Goal: Transaction & Acquisition: Purchase product/service

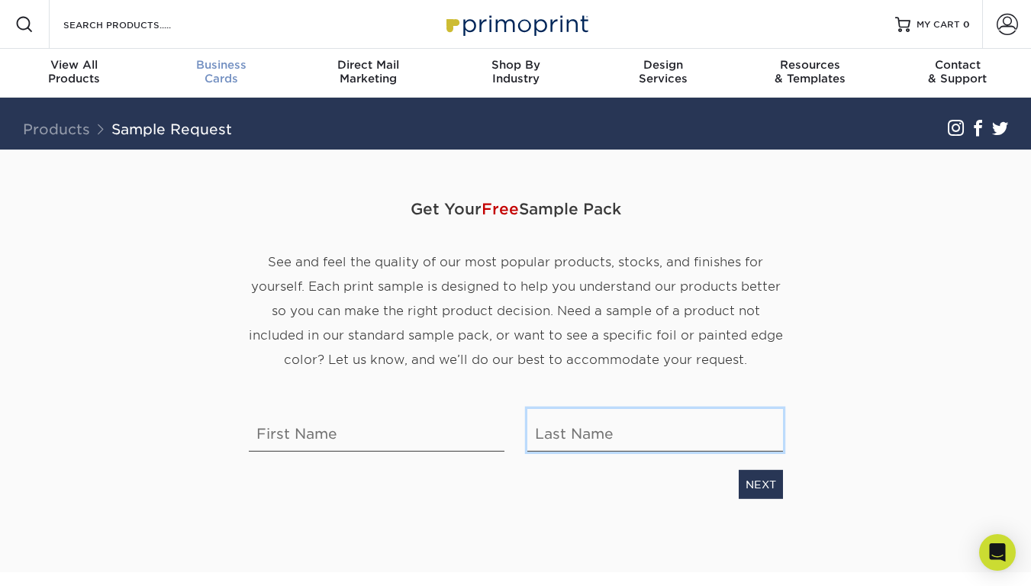
type input "michaelherr@visualoutlaw.com"
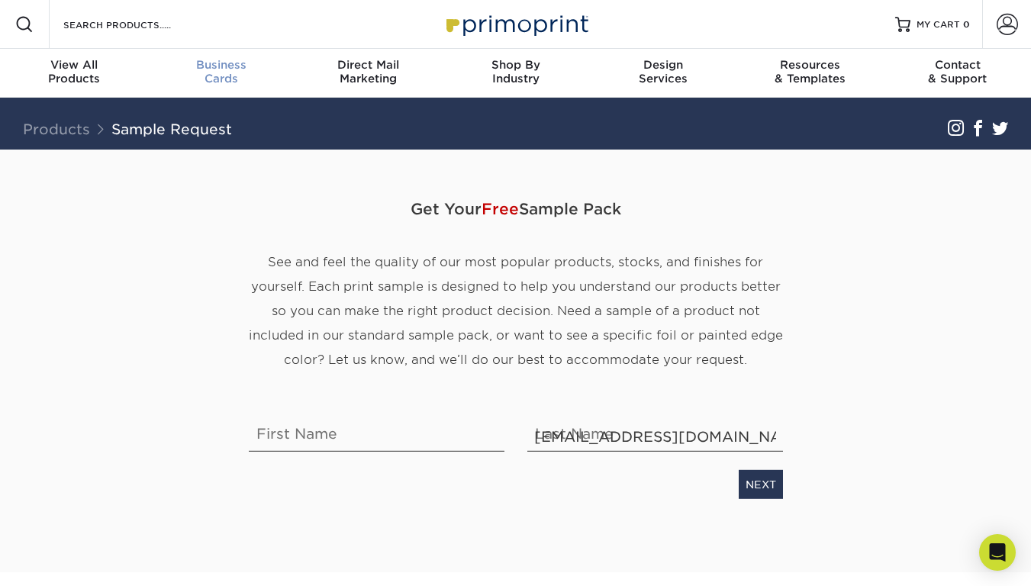
click at [227, 71] on span "Business" at bounding box center [220, 65] width 147 height 14
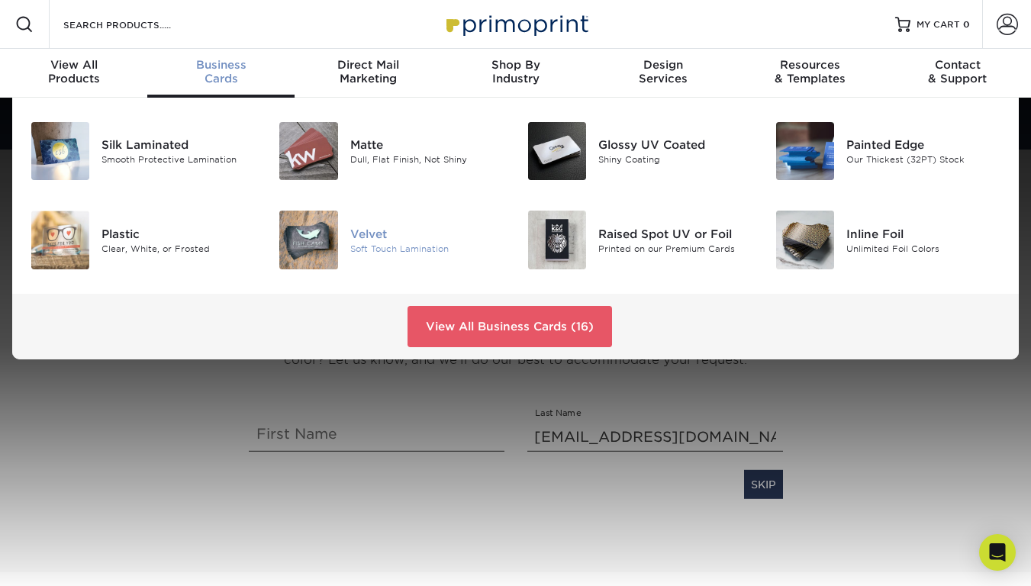
click at [384, 230] on div "Velvet" at bounding box center [427, 233] width 154 height 17
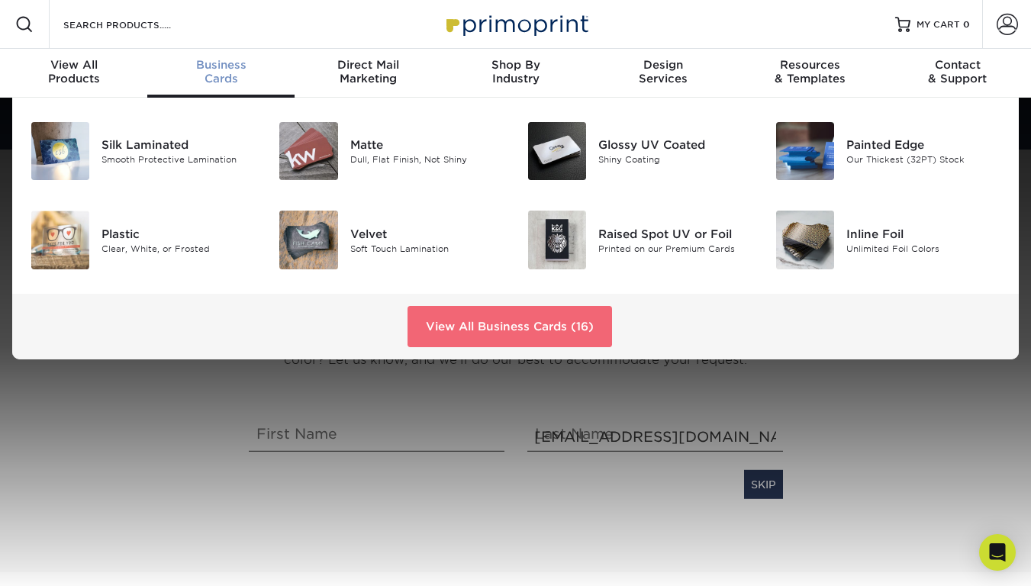
click at [518, 325] on link "View All Business Cards (16)" at bounding box center [510, 326] width 205 height 41
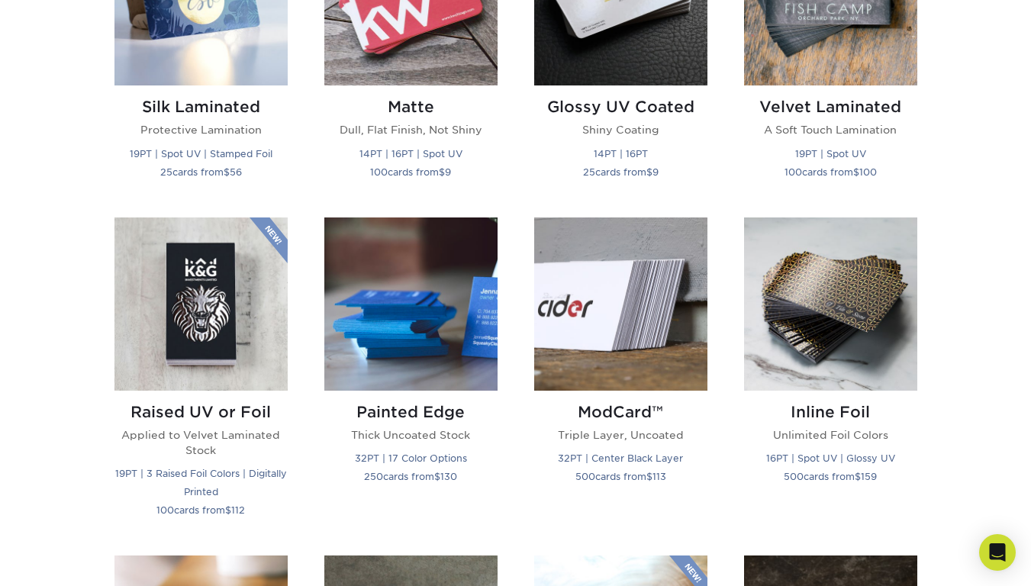
scroll to position [862, 0]
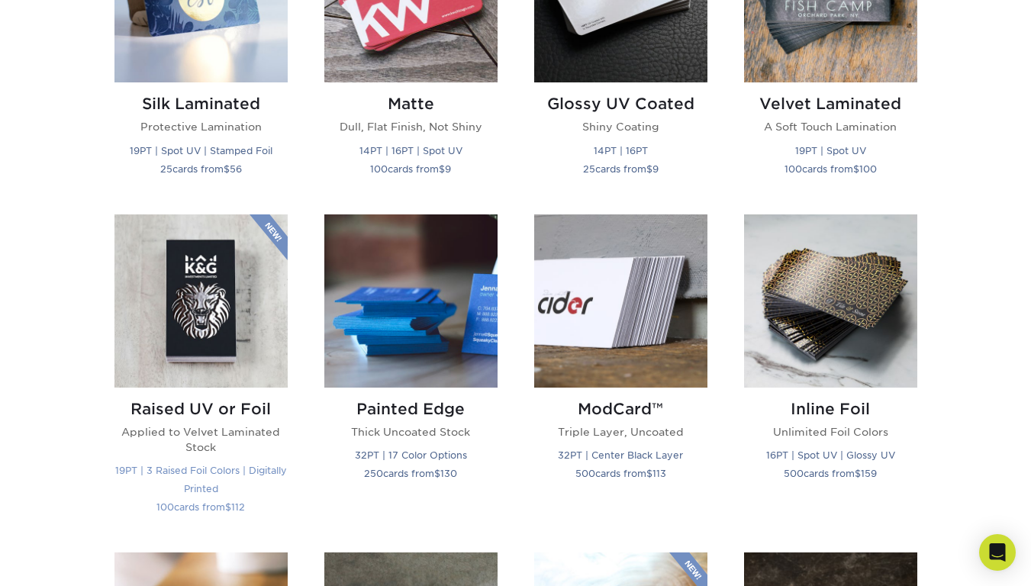
click at [210, 291] on img at bounding box center [200, 300] width 173 height 173
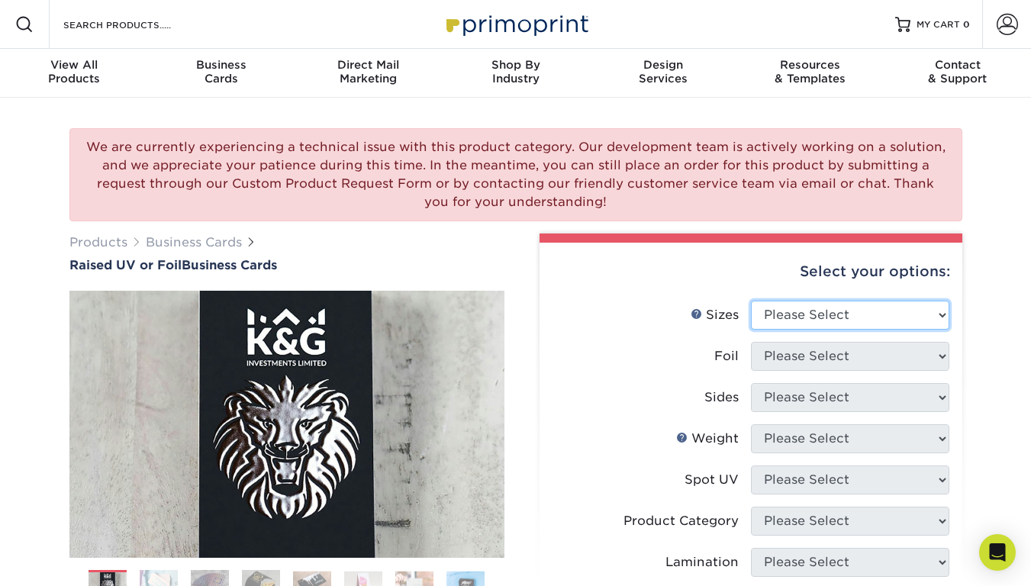
click at [818, 321] on select "Please Select 2" x 3.5" - Standard" at bounding box center [850, 315] width 198 height 29
select select "2.00x3.50"
click at [751, 301] on select "Please Select 2" x 3.5" - Standard" at bounding box center [850, 315] width 198 height 29
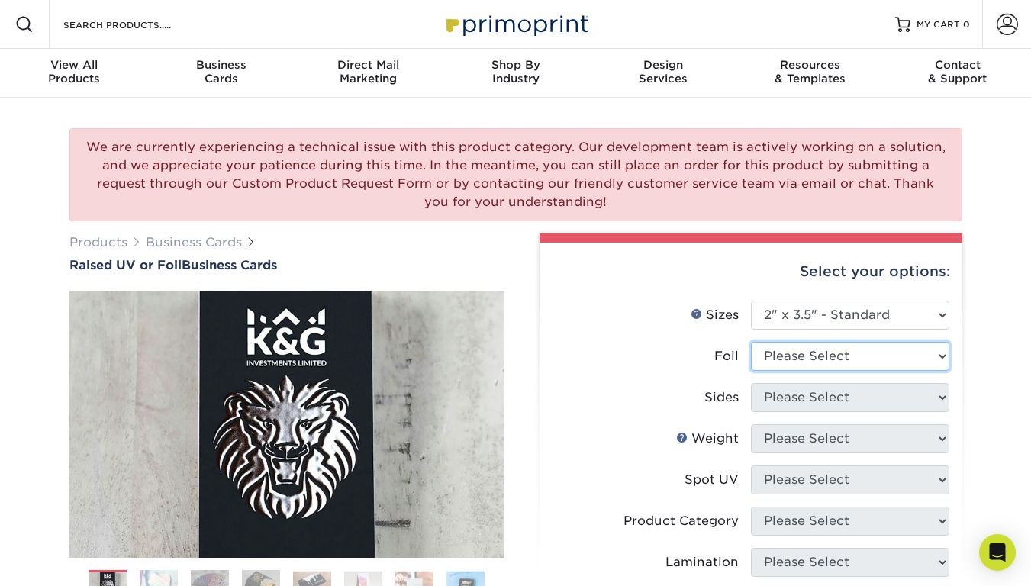
click at [801, 356] on select "Please Select No Yes" at bounding box center [850, 356] width 198 height 29
select select "1"
click at [751, 342] on select "Please Select No Yes" at bounding box center [850, 356] width 198 height 29
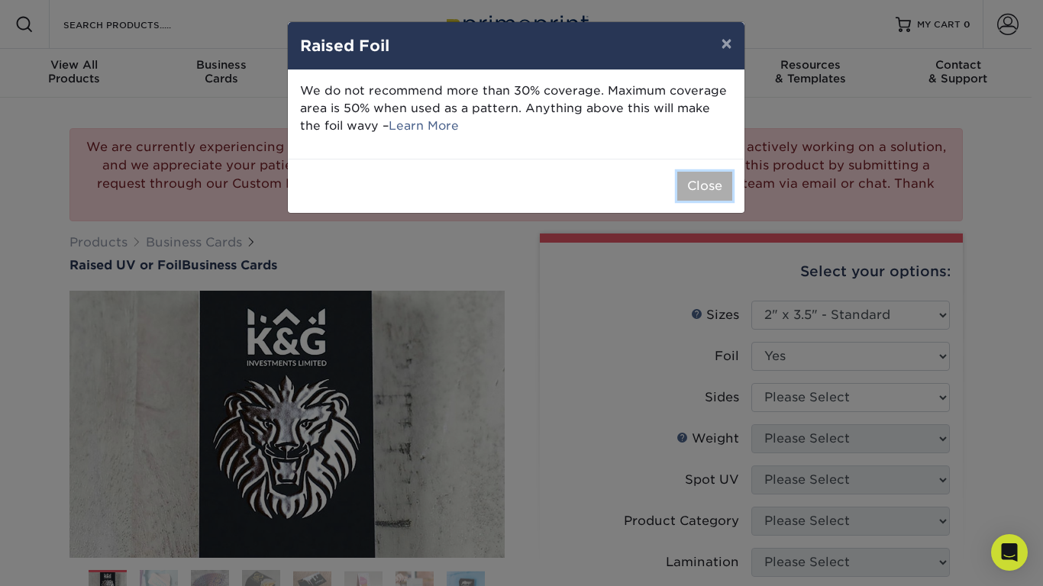
click at [722, 194] on button "Close" at bounding box center [704, 186] width 55 height 29
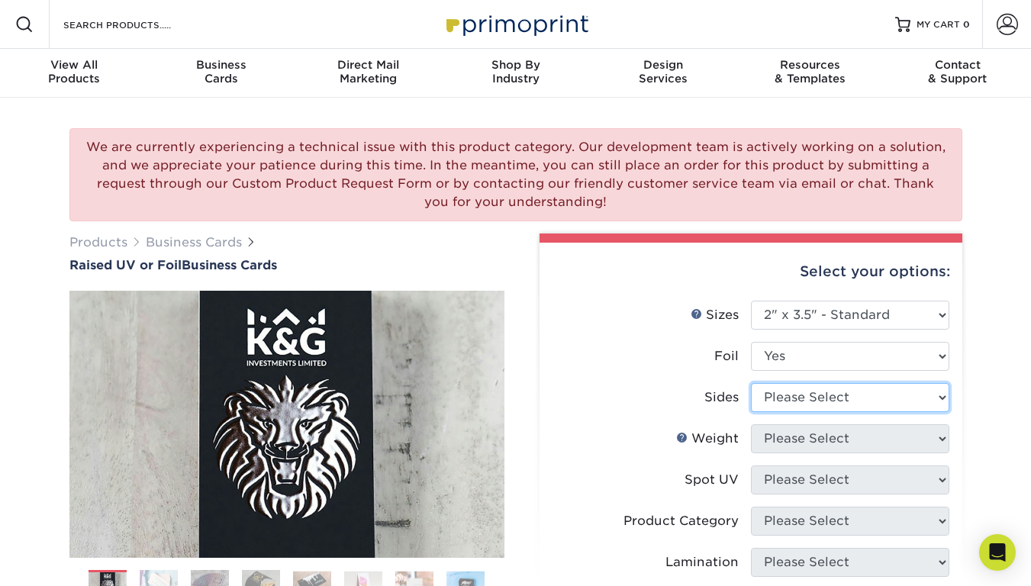
click at [803, 392] on select "Please Select Print Both Sides - Foil Both Sides Print Both Sides - Foil Front …" at bounding box center [850, 397] width 198 height 29
select select "a75ac2f1-9911-48d6-841d-245b5ac08f27"
click at [751, 383] on select "Please Select Print Both Sides - Foil Both Sides Print Both Sides - Foil Front …" at bounding box center [850, 397] width 198 height 29
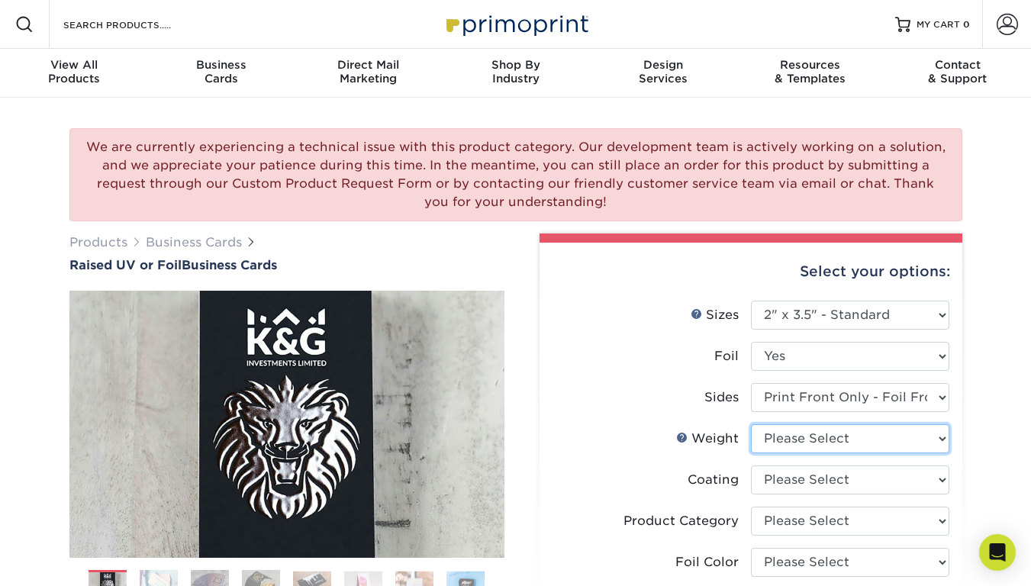
click at [821, 443] on select "Please Select 16PT" at bounding box center [850, 438] width 198 height 29
select select "16PT"
click at [751, 424] on select "Please Select 16PT" at bounding box center [850, 438] width 198 height 29
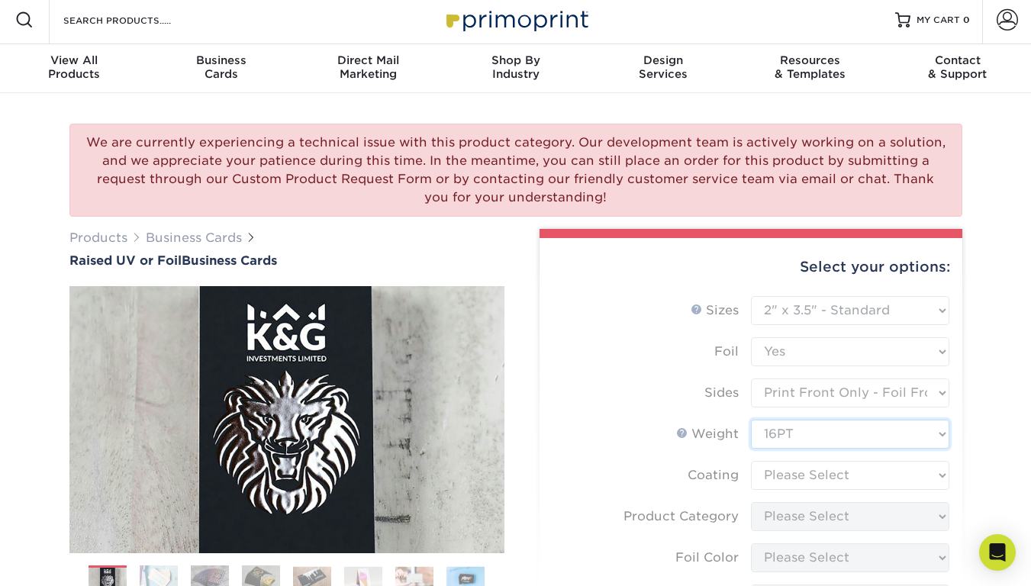
scroll to position [107, 0]
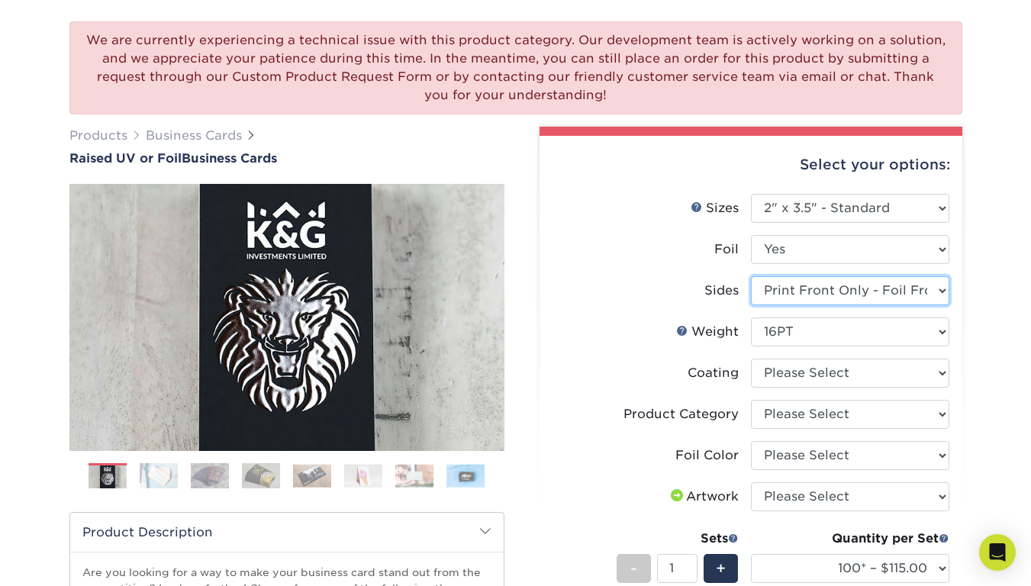
click at [834, 285] on select "Please Select Print Both Sides - Foil Both Sides Print Both Sides - Foil Front …" at bounding box center [850, 290] width 198 height 29
select select "34527644-b4fd-4ffb-9092-1318eefcd9d9"
click at [751, 276] on select "Please Select Print Both Sides - Foil Both Sides Print Both Sides - Foil Front …" at bounding box center [850, 290] width 198 height 29
select select "-1"
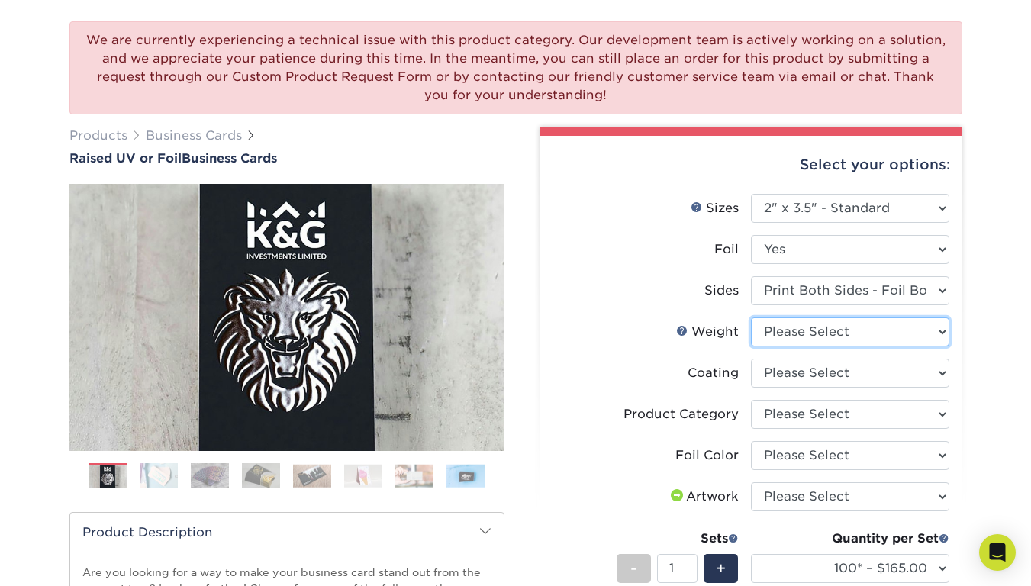
click at [813, 330] on select "Please Select 16PT" at bounding box center [850, 332] width 198 height 29
click at [682, 329] on link "Weight Help" at bounding box center [682, 330] width 12 height 12
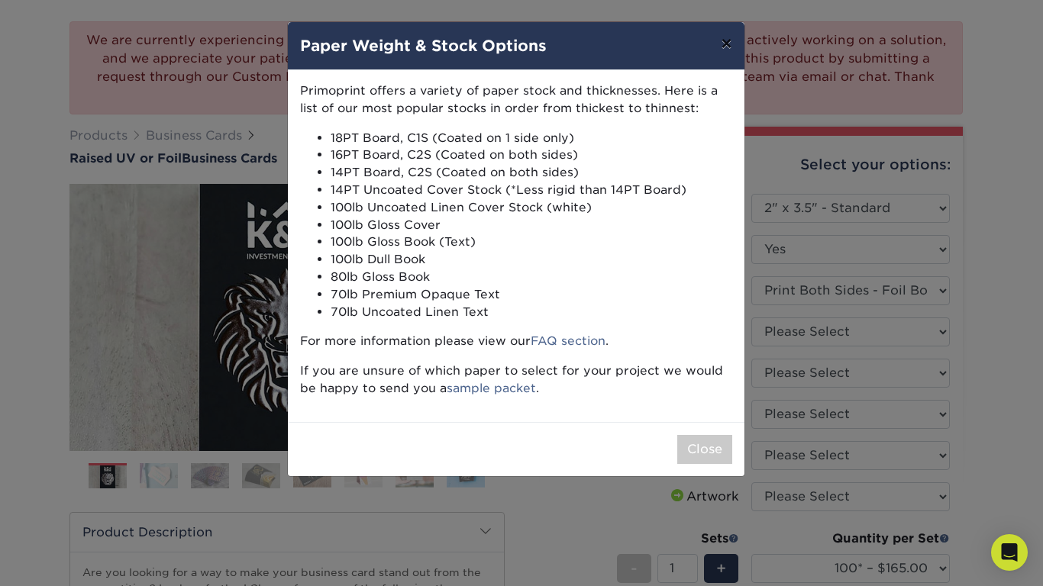
click at [728, 44] on button "×" at bounding box center [725, 43] width 35 height 43
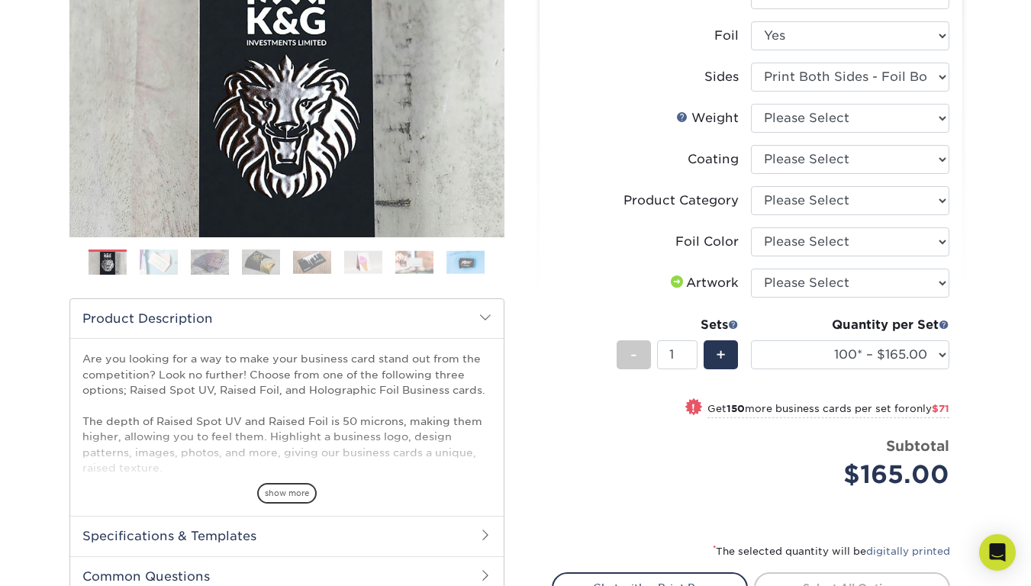
scroll to position [321, 0]
click at [282, 492] on span "show more" at bounding box center [287, 492] width 60 height 21
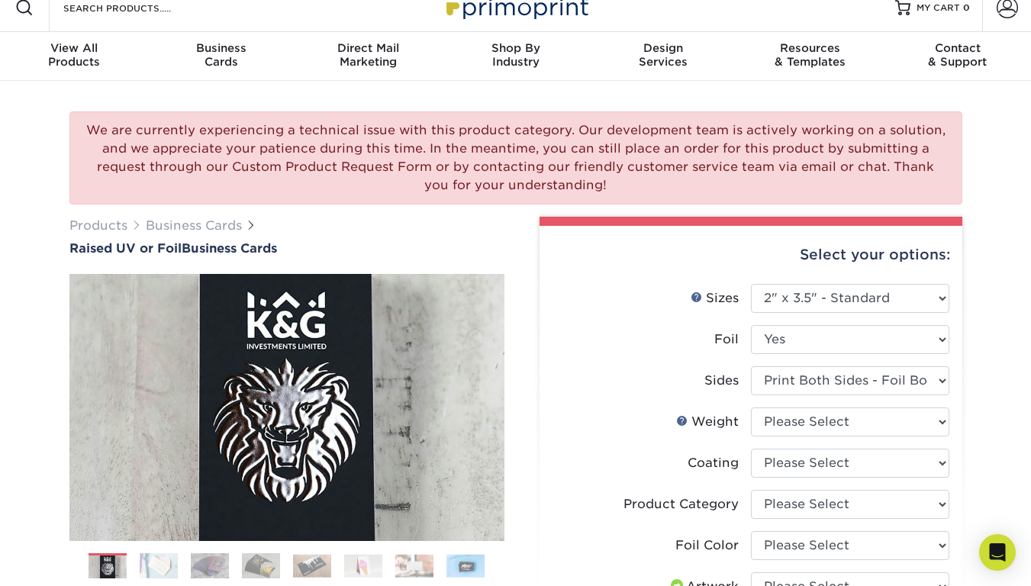
scroll to position [0, 0]
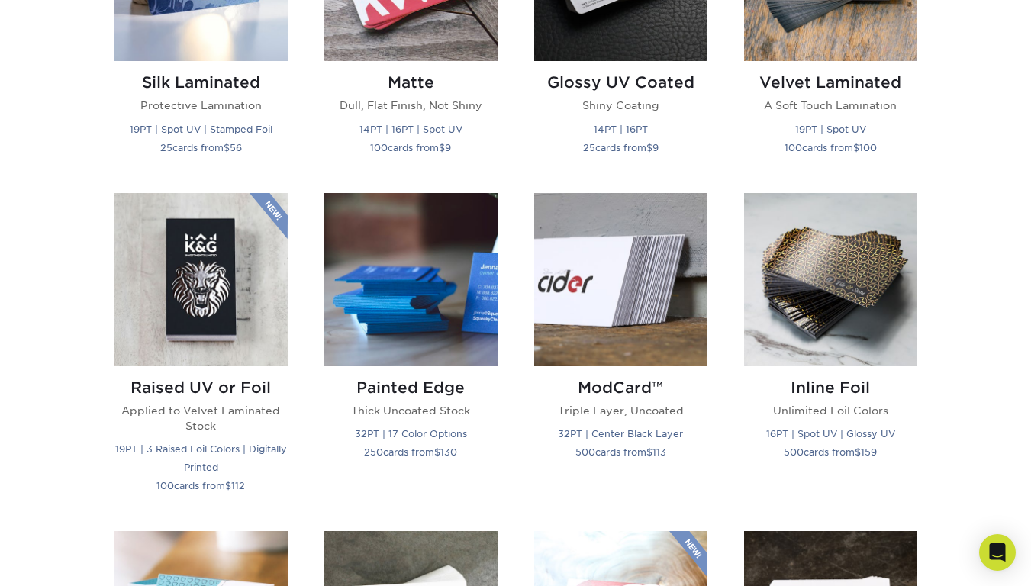
scroll to position [808, 0]
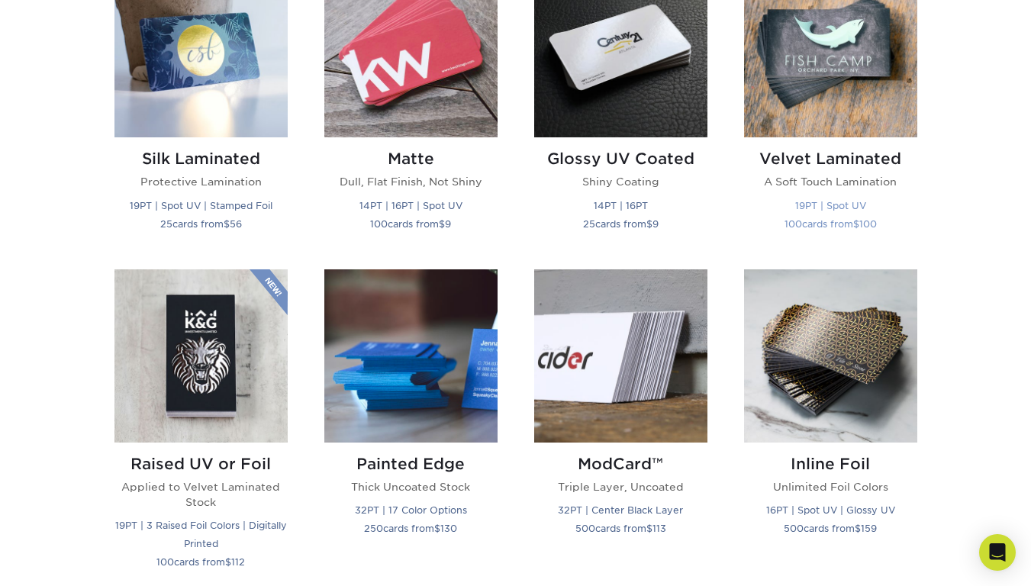
click at [850, 74] on img at bounding box center [830, 50] width 173 height 173
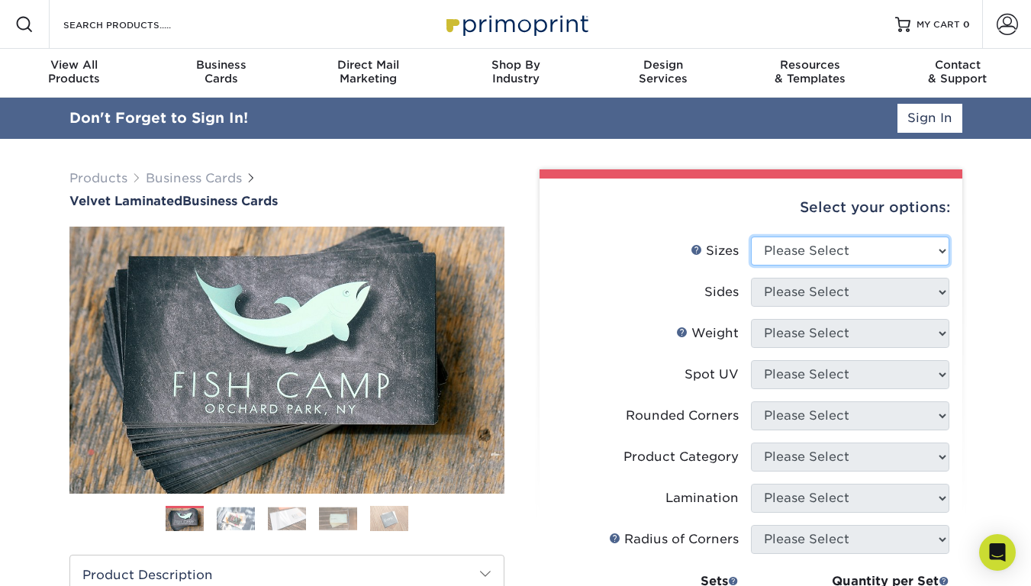
click at [821, 248] on select "Please Select 1.5" x 3.5" - Mini 1.75" x 3.5" - Mini 2" x 2" - Square 2" x 3" -…" at bounding box center [850, 251] width 198 height 29
click at [751, 237] on select "Please Select 1.5" x 3.5" - Mini 1.75" x 3.5" - Mini 2" x 2" - Square 2" x 3" -…" at bounding box center [850, 251] width 198 height 29
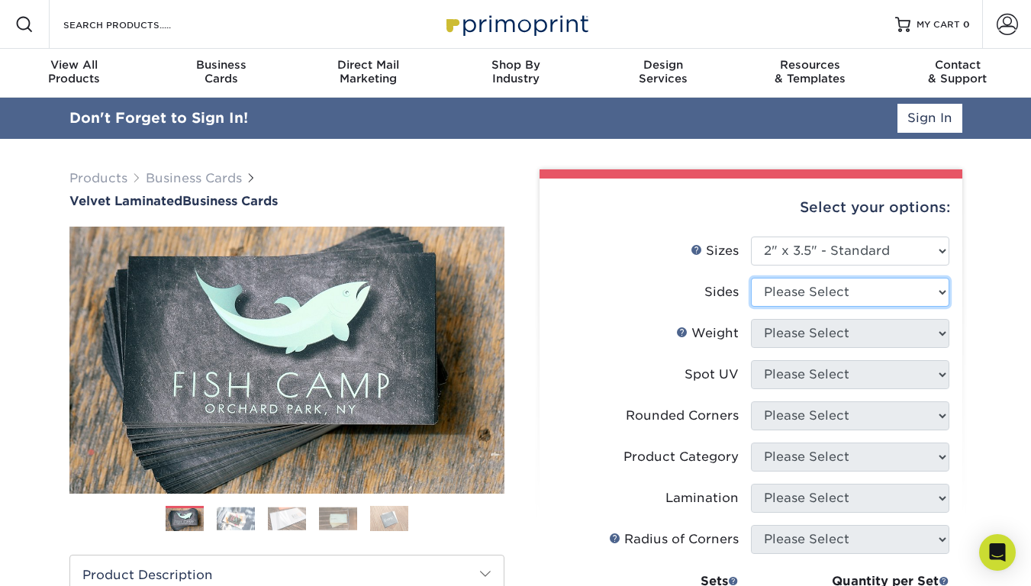
click at [801, 299] on select "Please Select Print Both Sides Print Front Only" at bounding box center [850, 292] width 198 height 29
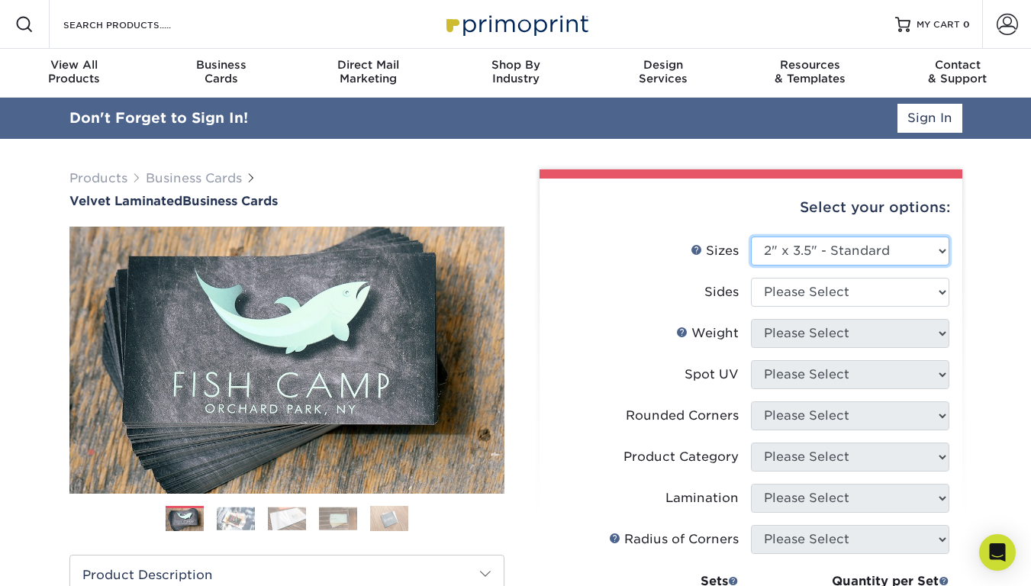
click at [793, 246] on select "Please Select 1.5" x 3.5" - Mini 1.75" x 3.5" - Mini 2" x 2" - Square 2" x 3" -…" at bounding box center [850, 251] width 198 height 29
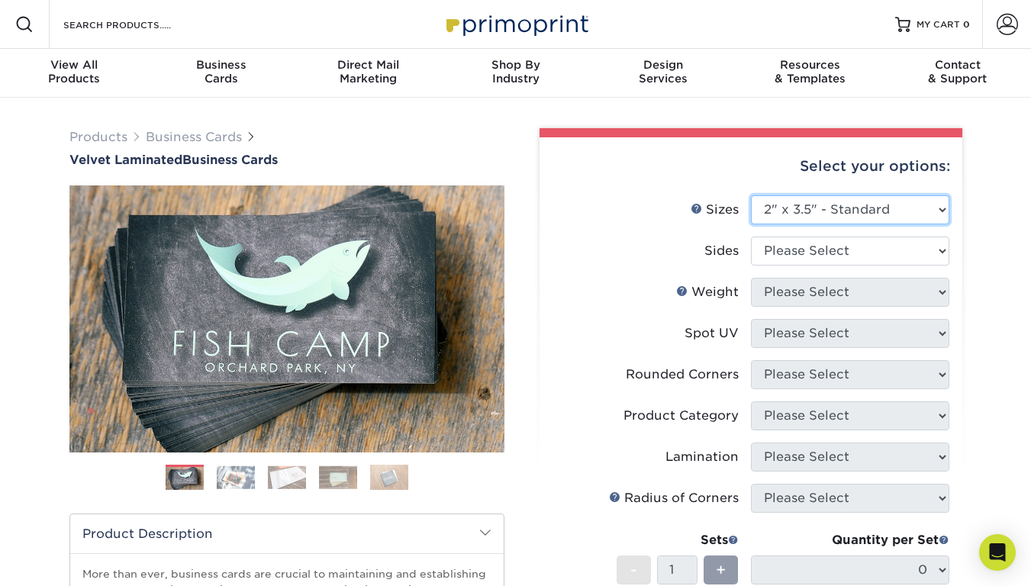
select select "2.00x2.00"
click at [751, 195] on select "Please Select 1.5" x 3.5" - Mini 1.75" x 3.5" - Mini 2" x 2" - Square 2" x 3" -…" at bounding box center [850, 209] width 198 height 29
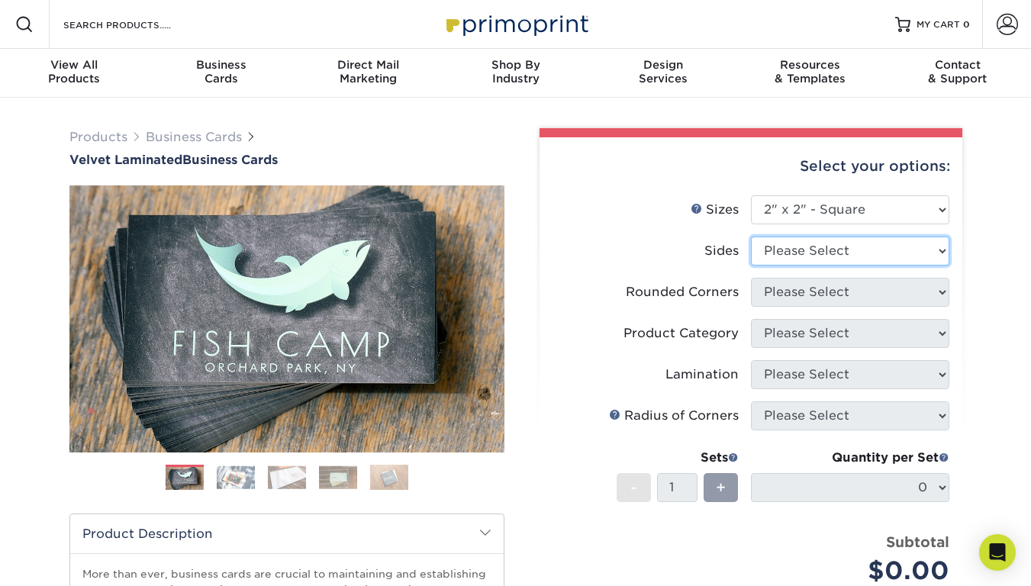
click at [801, 246] on select "Please Select Print Both Sides Print Front Only" at bounding box center [850, 251] width 198 height 29
select select "13abbda7-1d64-4f25-8bb2-c179b224825d"
click at [751, 237] on select "Please Select Print Both Sides Print Front Only" at bounding box center [850, 251] width 198 height 29
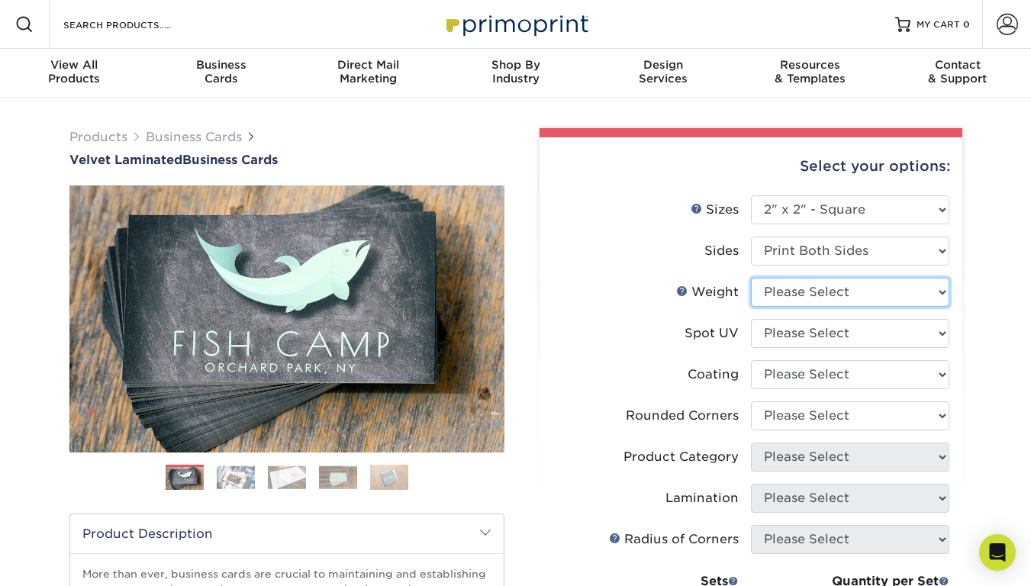
click at [796, 281] on select "Please Select 16PT" at bounding box center [850, 292] width 198 height 29
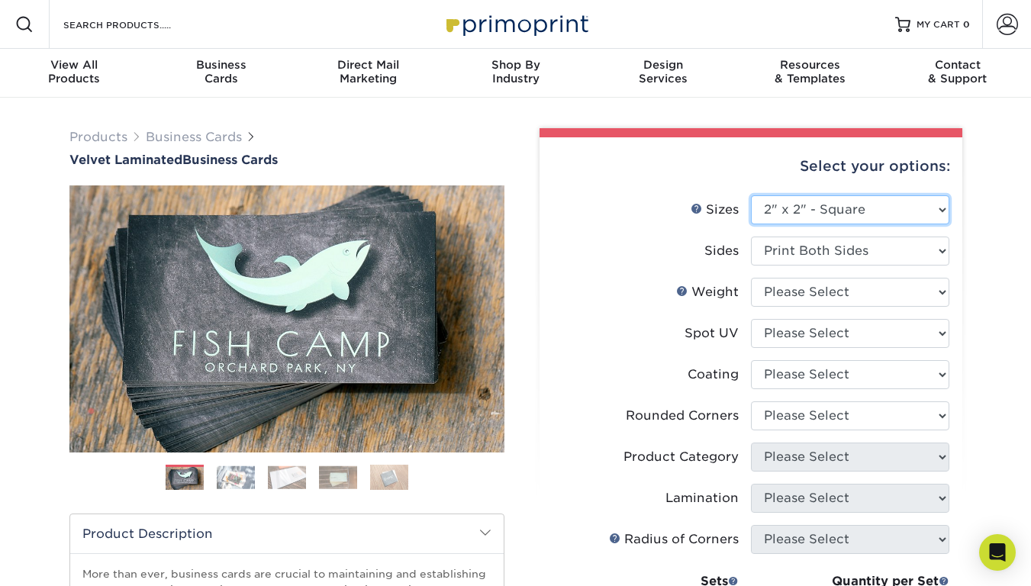
click at [808, 211] on select "Please Select 1.5" x 3.5" - Mini 1.75" x 3.5" - Mini 2" x 2" - Square 2" x 3" -…" at bounding box center [850, 209] width 198 height 29
select select "2.00x3.50"
click at [751, 195] on select "Please Select 1.5" x 3.5" - Mini 1.75" x 3.5" - Mini 2" x 2" - Square 2" x 3" -…" at bounding box center [850, 209] width 198 height 29
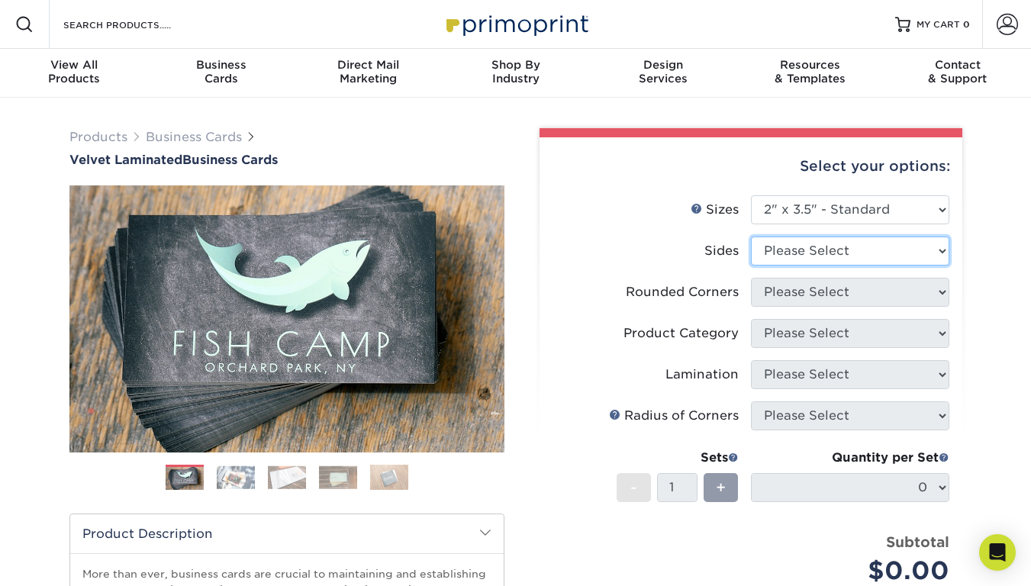
click at [800, 248] on select "Please Select Print Both Sides Print Front Only" at bounding box center [850, 251] width 198 height 29
select select "32d3c223-f82c-492b-b915-ba065a00862f"
click at [751, 237] on select "Please Select Print Both Sides Print Front Only" at bounding box center [850, 251] width 198 height 29
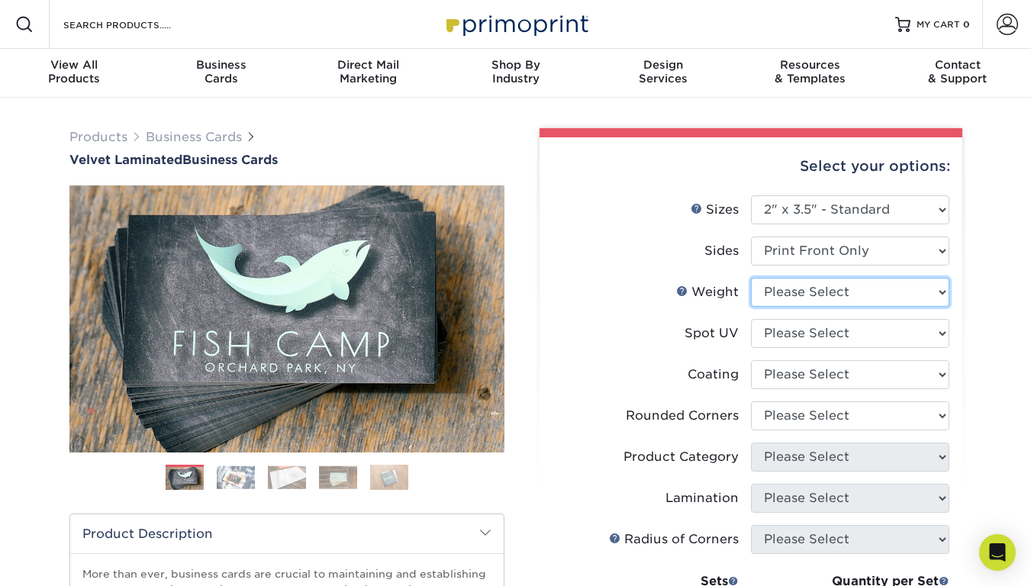
click at [811, 294] on select "Please Select 16PT" at bounding box center [850, 292] width 198 height 29
select select "16PT"
click at [751, 278] on select "Please Select 16PT" at bounding box center [850, 292] width 198 height 29
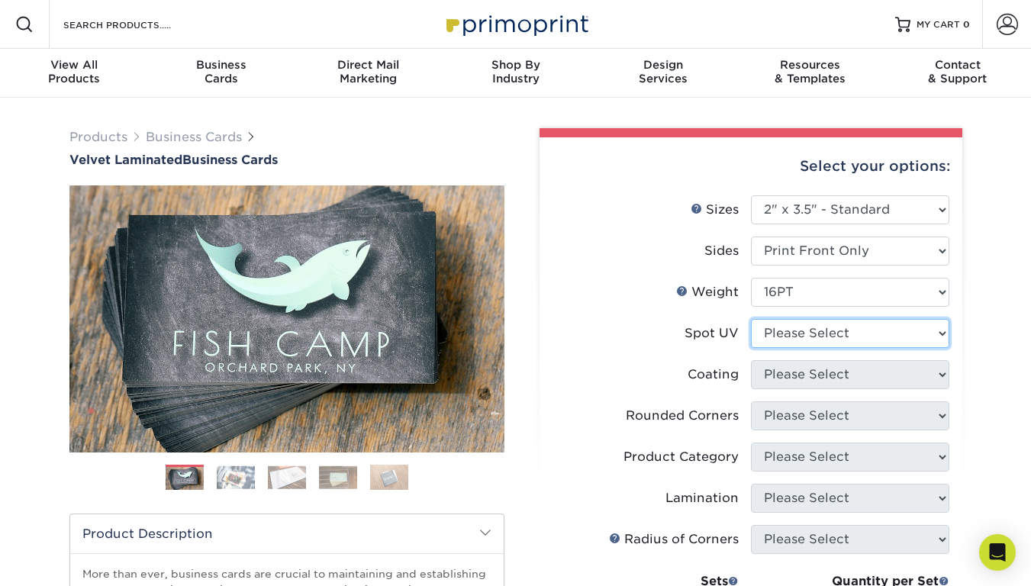
click at [774, 340] on select "Please Select No Spot UV Front Only" at bounding box center [850, 333] width 198 height 29
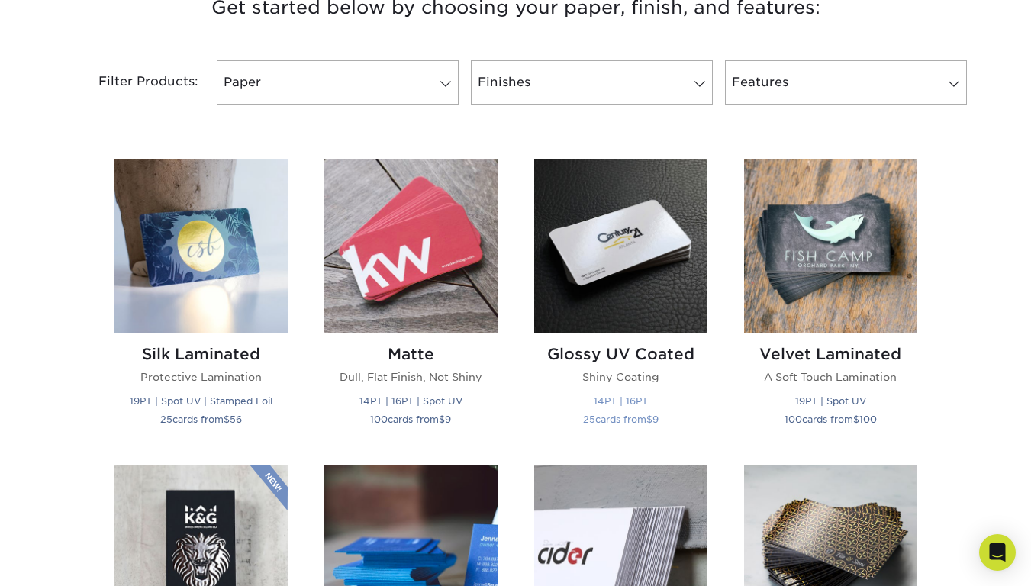
scroll to position [613, 0]
